Goal: Task Accomplishment & Management: Use online tool/utility

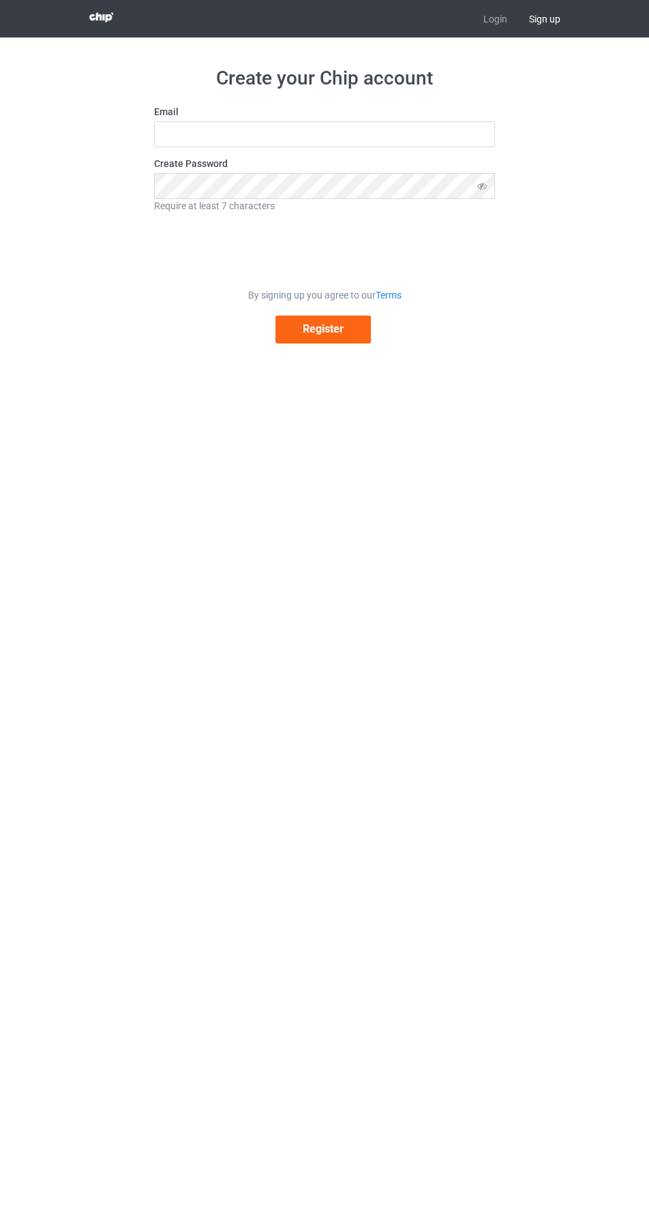
click at [493, 5] on link "Login" at bounding box center [495, 18] width 46 height 37
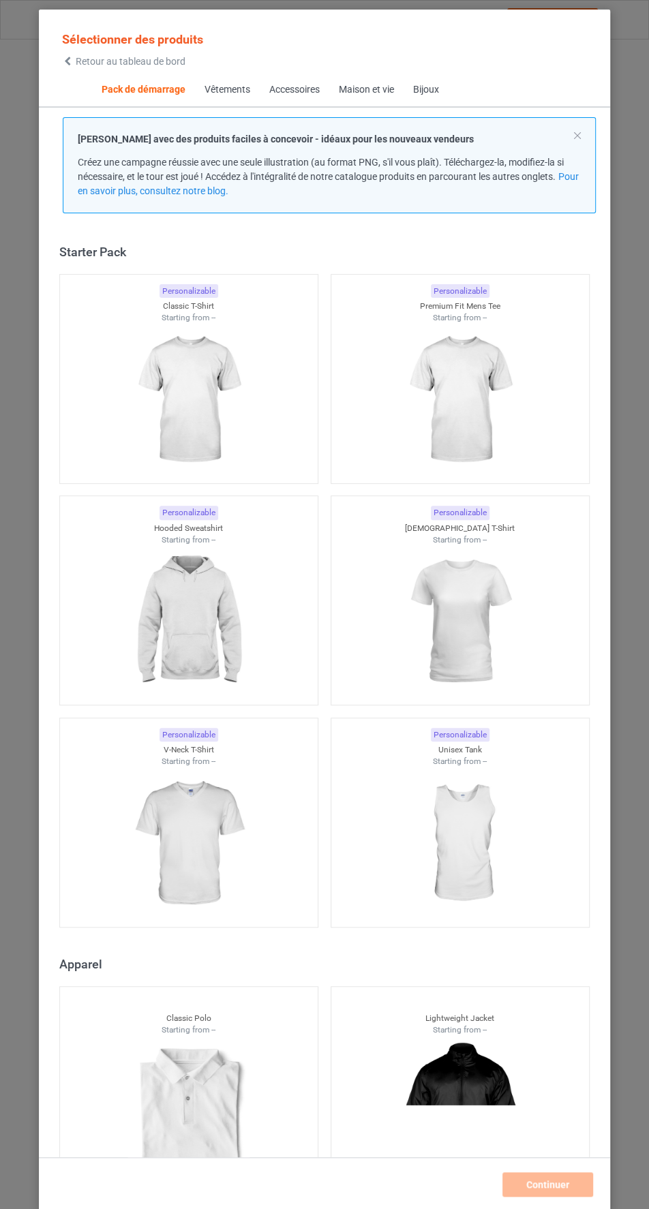
scroll to position [18, 0]
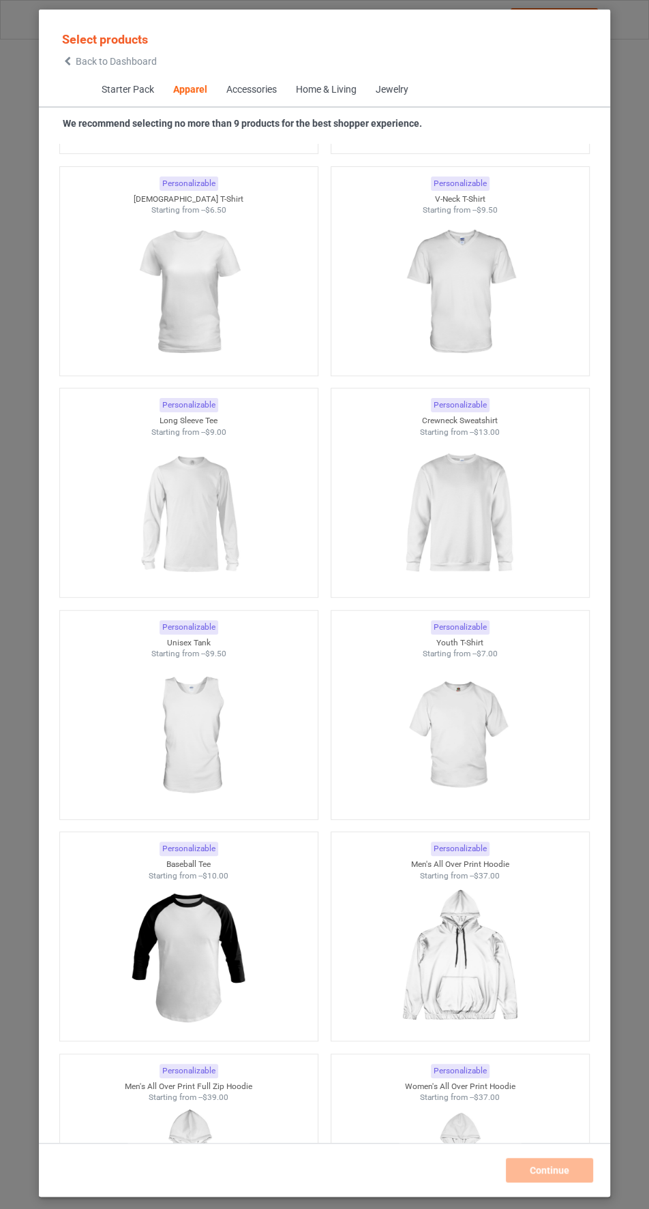
scroll to position [875, 0]
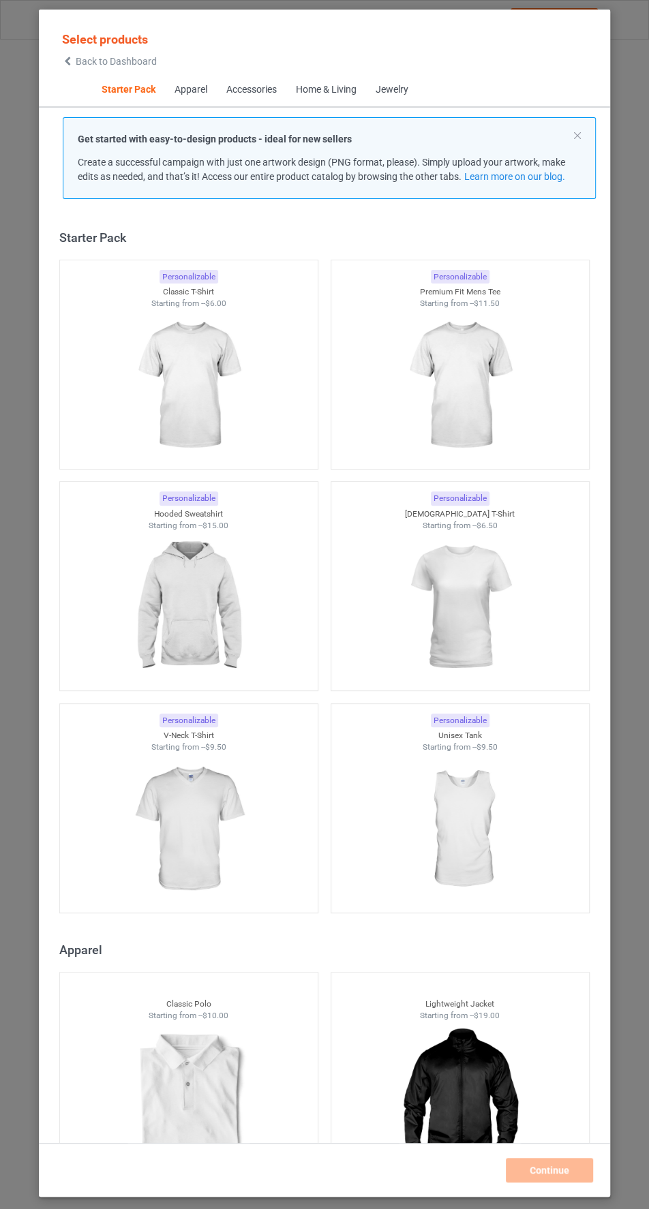
click at [180, 87] on div "Apparel" at bounding box center [191, 90] width 33 height 14
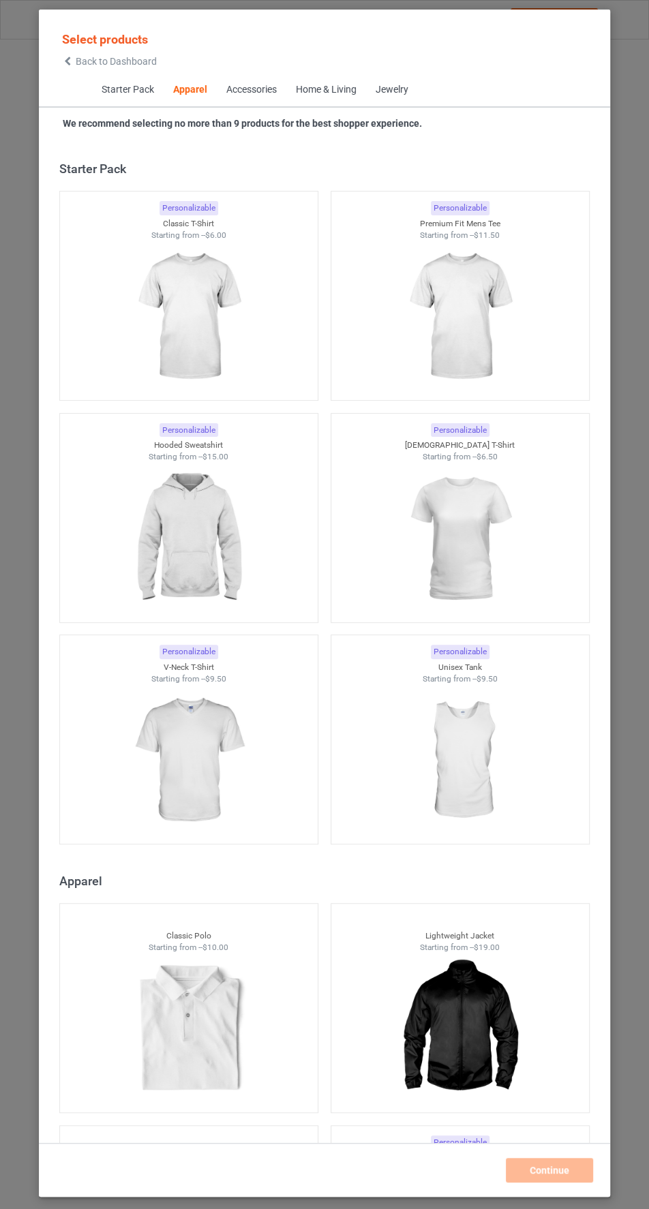
scroll to position [729, 0]
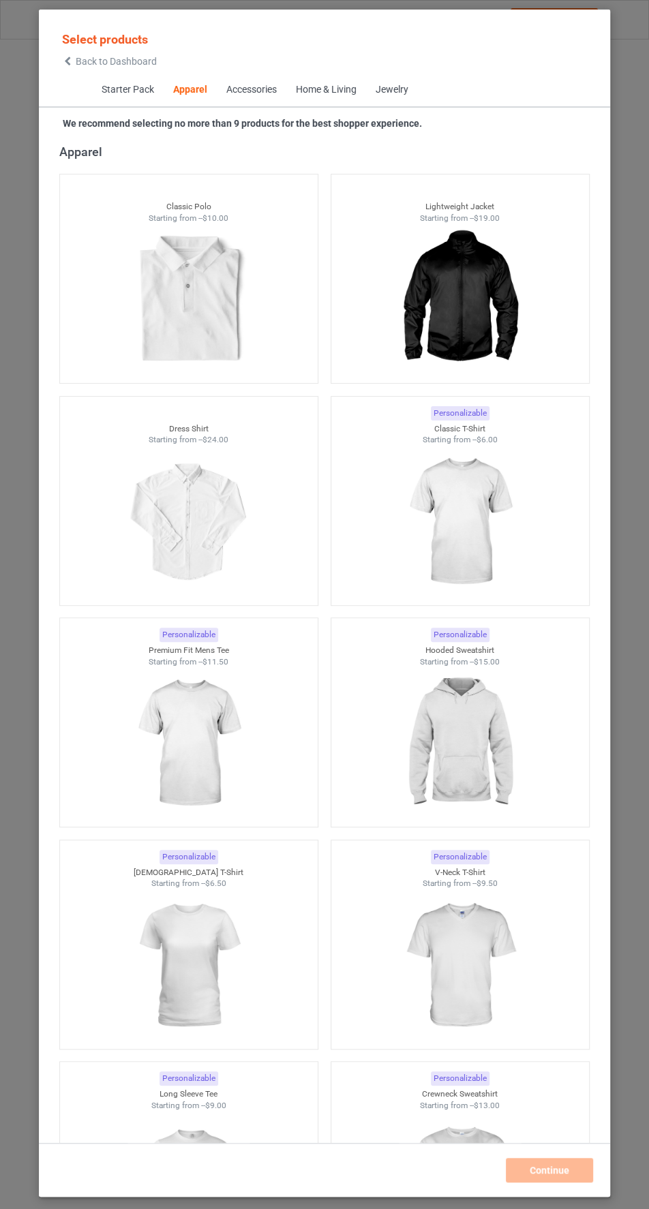
click at [267, 93] on div "Accessories" at bounding box center [252, 90] width 50 height 14
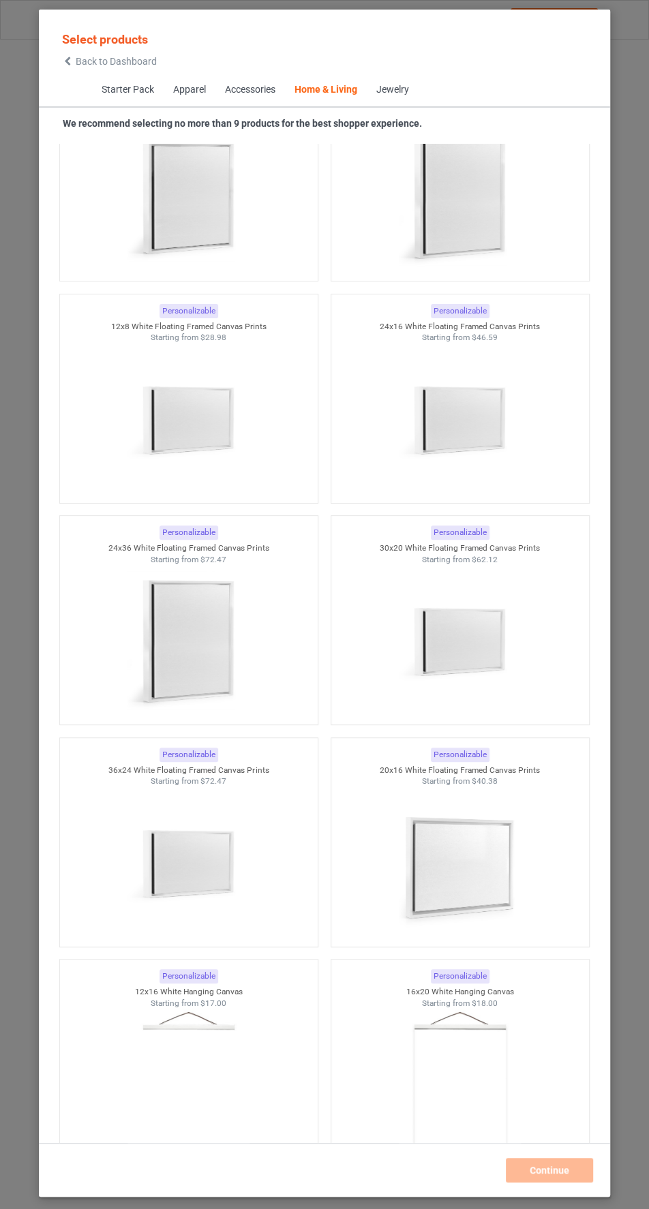
scroll to position [25718, 0]
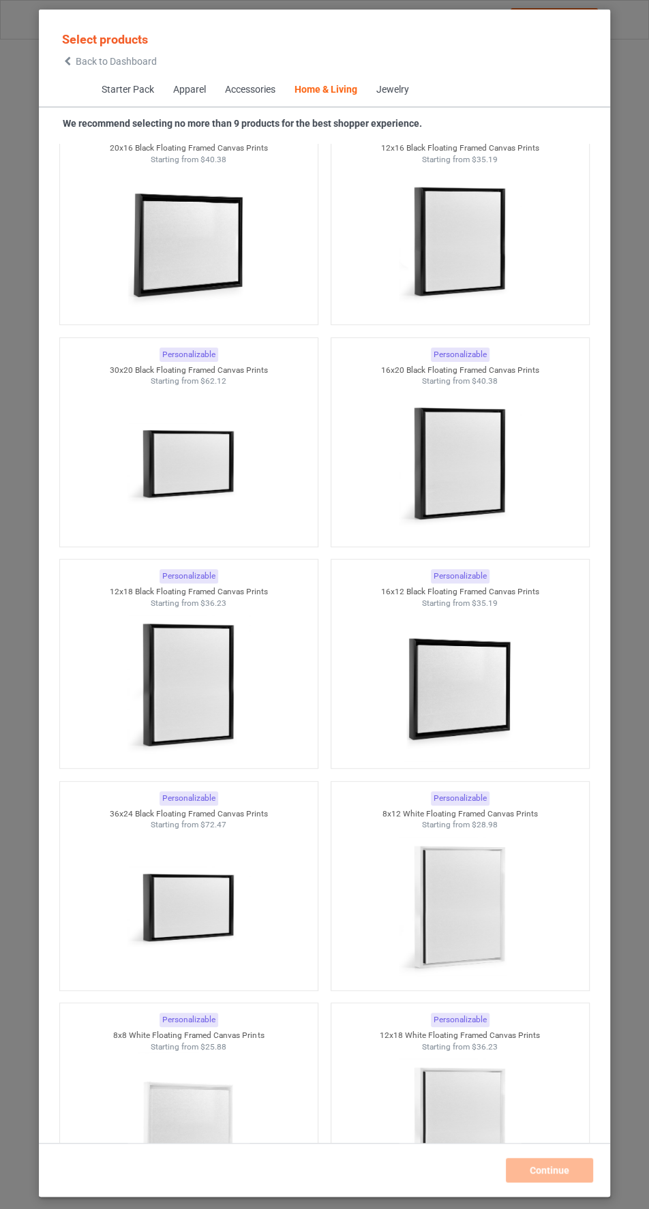
click at [409, 78] on span "Jewelry" at bounding box center [393, 90] width 52 height 33
click at [103, 65] on span "Back to Dashboard" at bounding box center [116, 61] width 81 height 11
